Goal: Task Accomplishment & Management: Manage account settings

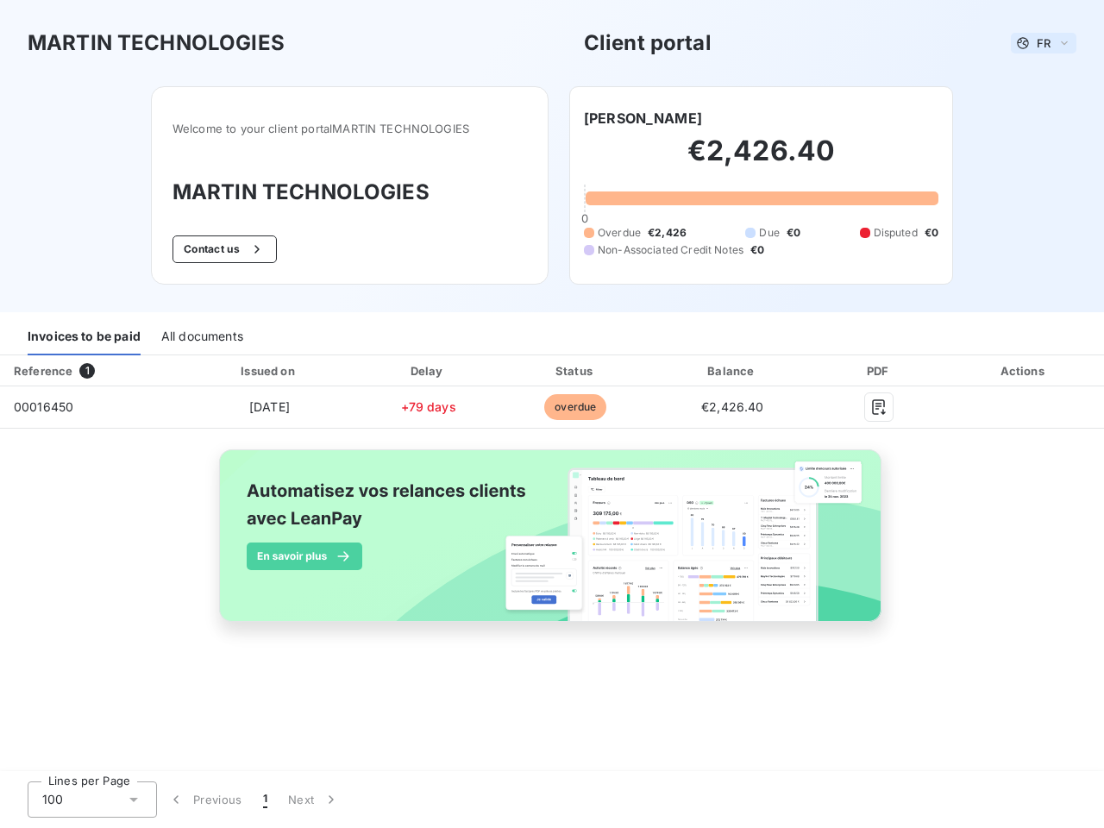
click at [1043, 43] on span "FR" at bounding box center [1043, 43] width 14 height 14
click at [222, 249] on button "Contact us" at bounding box center [224, 249] width 104 height 28
click at [614, 118] on div "Welcome to your client portal [PERSON_NAME] TECHNOLOGIES [PERSON_NAME] TECHNOLO…" at bounding box center [551, 199] width 857 height 226
click at [84, 337] on div "Invoices to be paid" at bounding box center [84, 337] width 113 height 36
click at [201, 337] on div "All documents" at bounding box center [202, 337] width 82 height 36
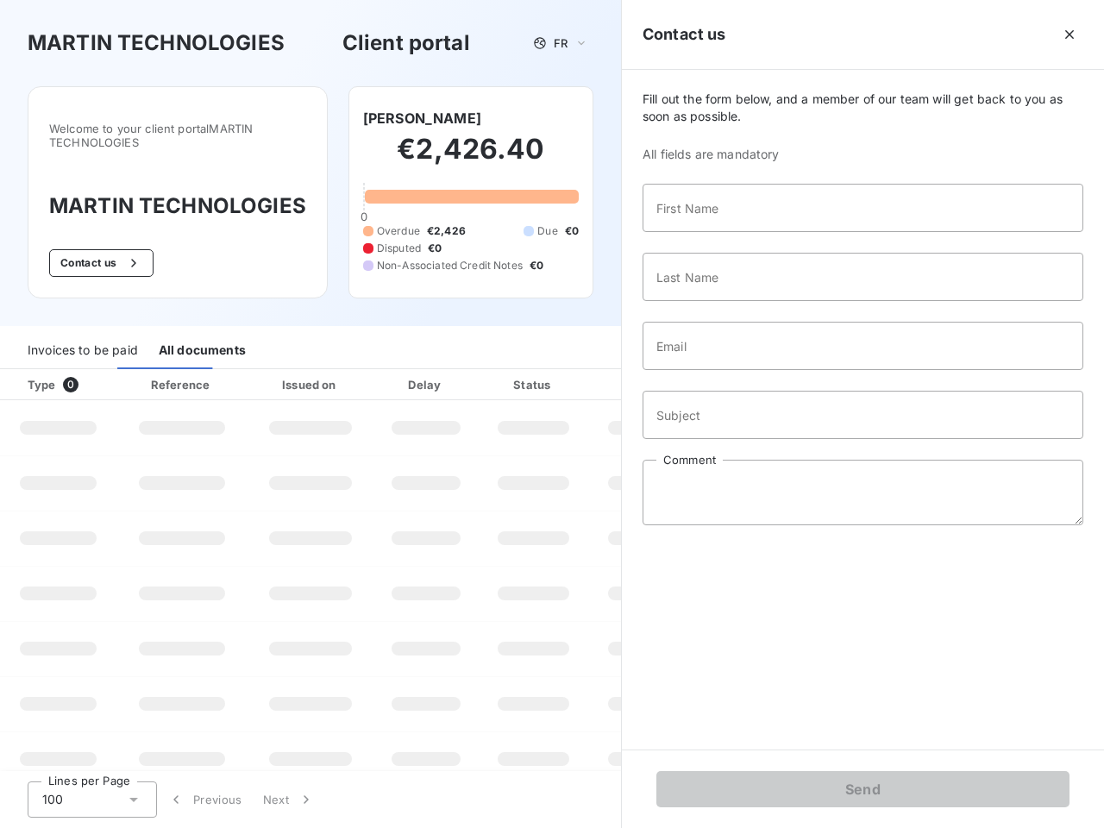
click at [91, 371] on th "Type 0" at bounding box center [58, 384] width 116 height 31
click at [268, 371] on th "Issued on" at bounding box center [310, 384] width 126 height 31
click at [428, 371] on th "Delay" at bounding box center [425, 384] width 105 height 31
click at [575, 371] on th "Status" at bounding box center [532, 384] width 109 height 31
click at [732, 371] on div "Fill out the form below, and a member of our team will get back to you as soon …" at bounding box center [863, 409] width 482 height 679
